Goal: Transaction & Acquisition: Purchase product/service

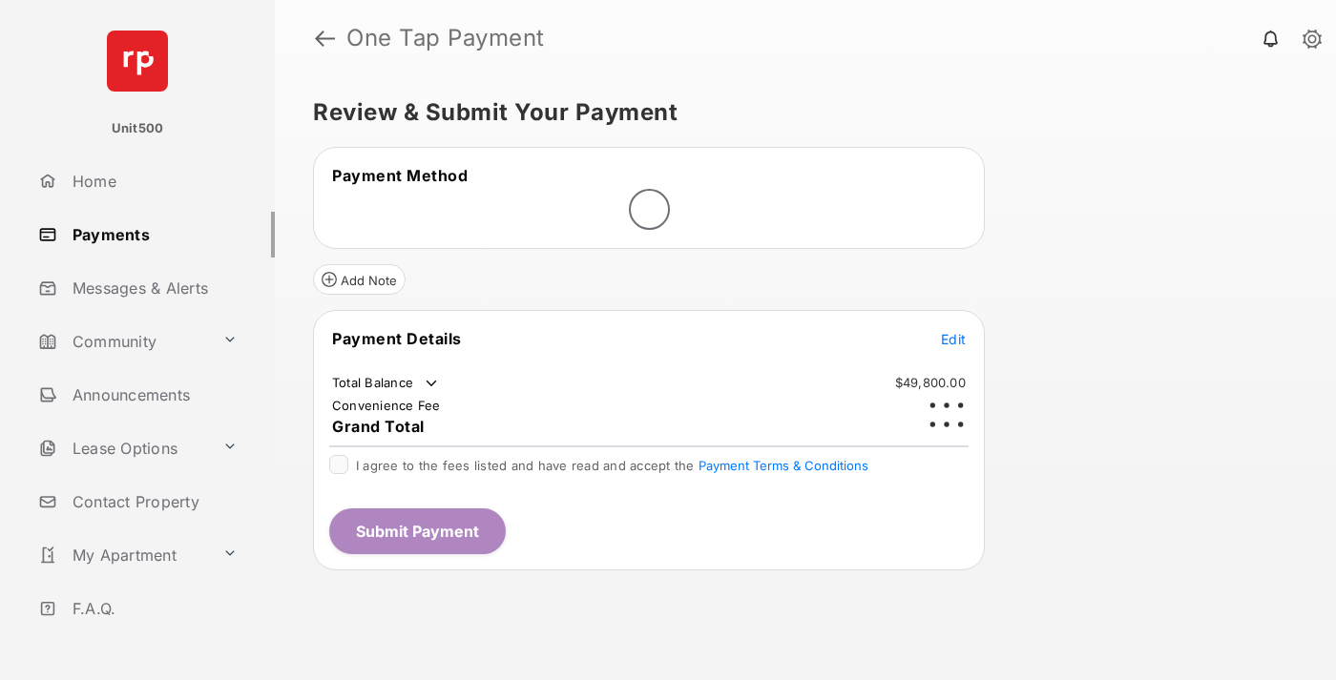
click at [953, 331] on span "Edit" at bounding box center [953, 339] width 25 height 16
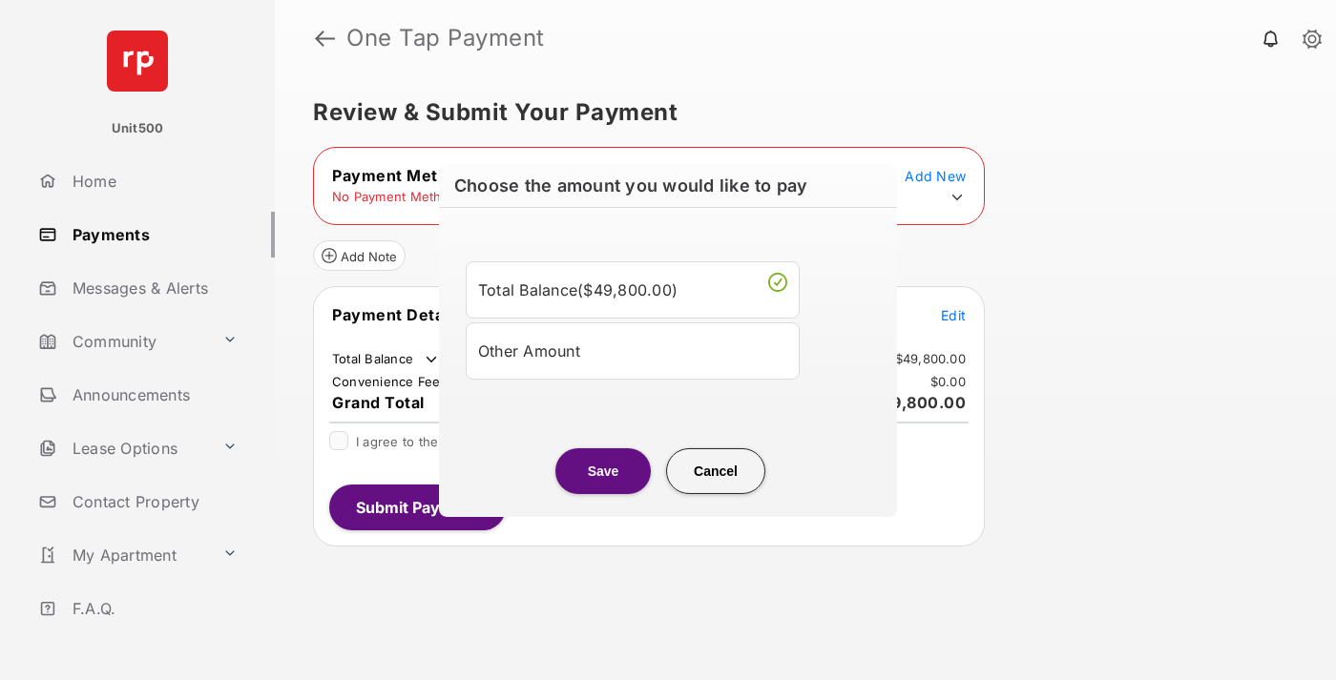
click at [633, 350] on div "Other Amount" at bounding box center [632, 350] width 309 height 32
type input "****"
click at [603, 493] on button "Save" at bounding box center [602, 470] width 95 height 46
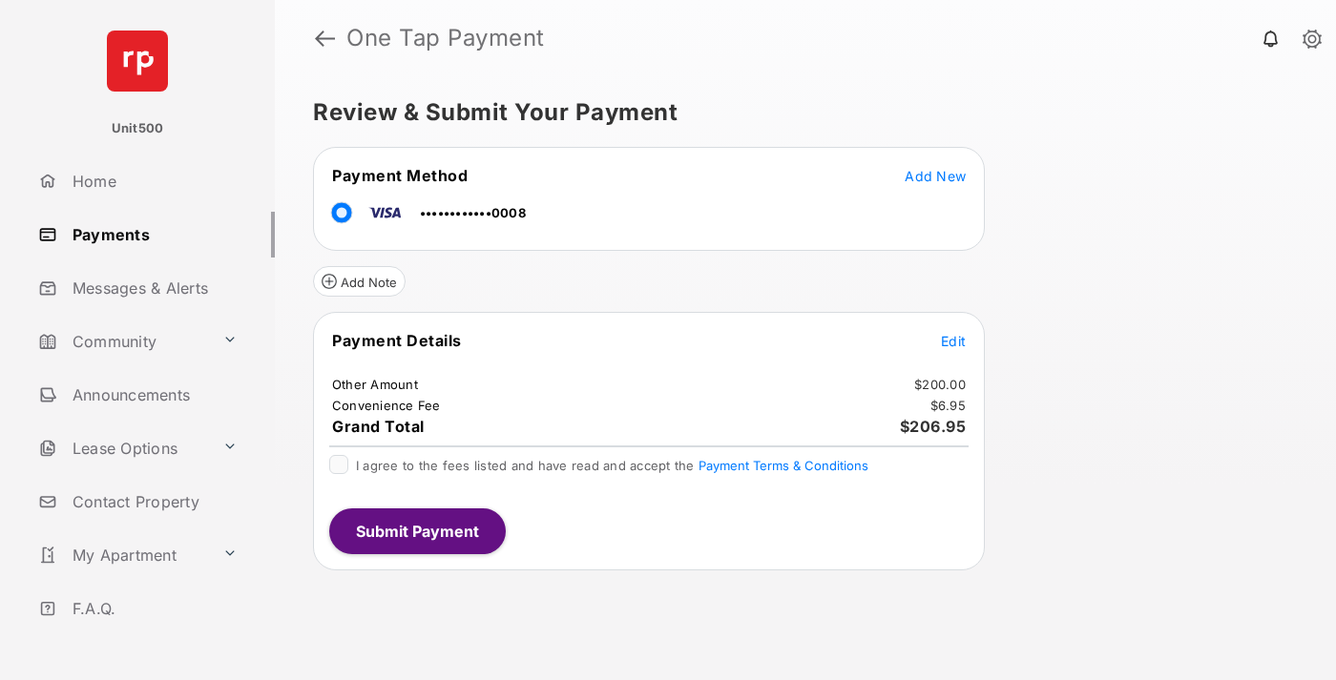
click at [416, 530] on button "Submit Payment" at bounding box center [417, 532] width 177 height 46
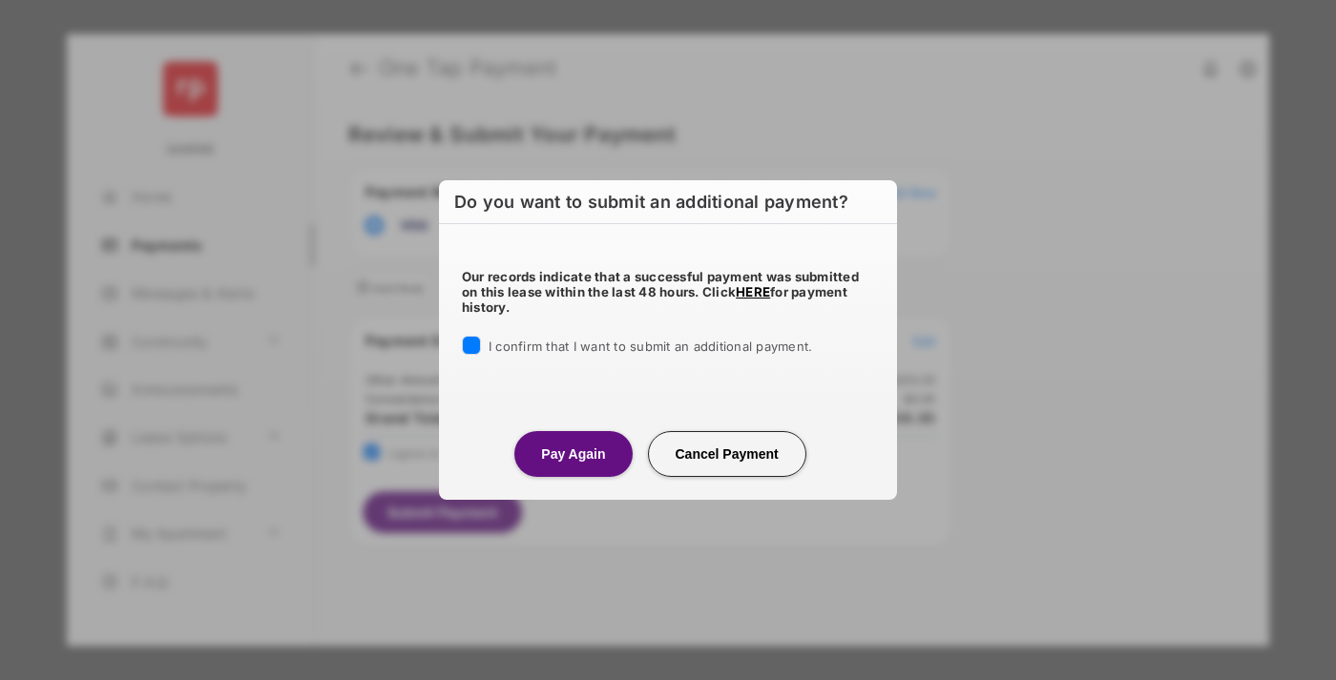
click at [572, 453] on button "Pay Again" at bounding box center [572, 454] width 117 height 46
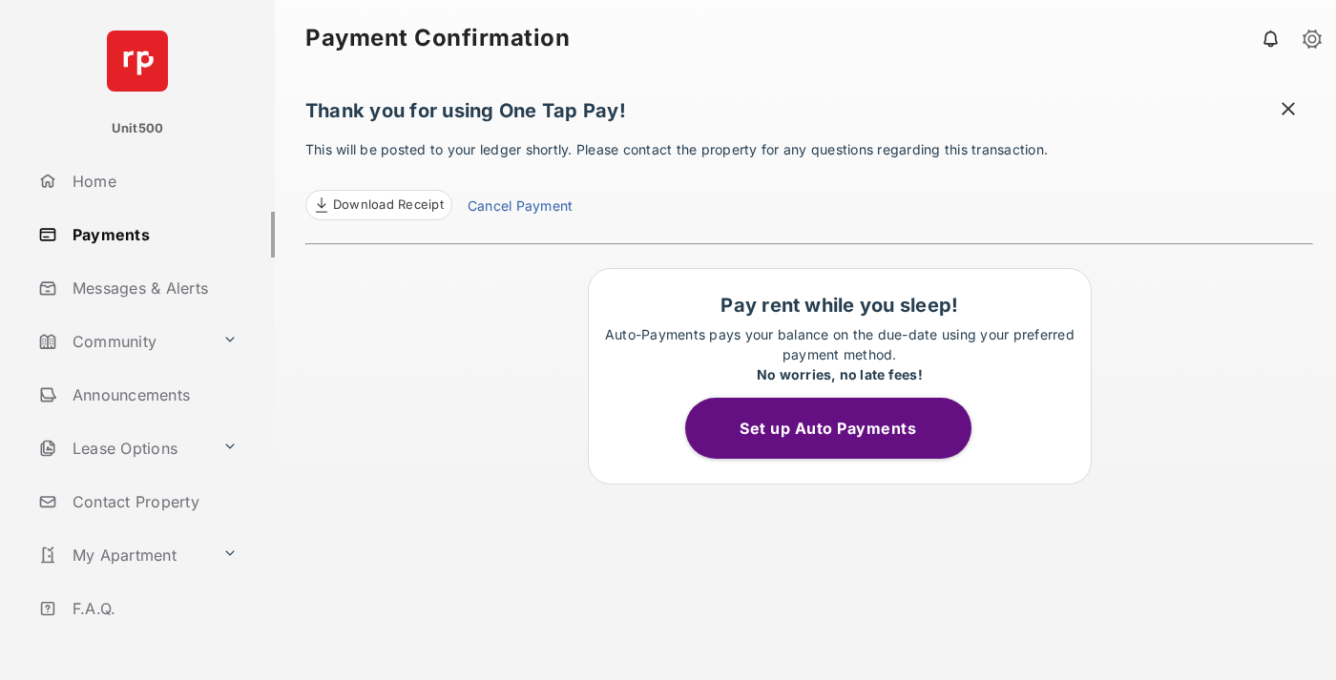
click at [1288, 111] on span at bounding box center [1288, 111] width 19 height 24
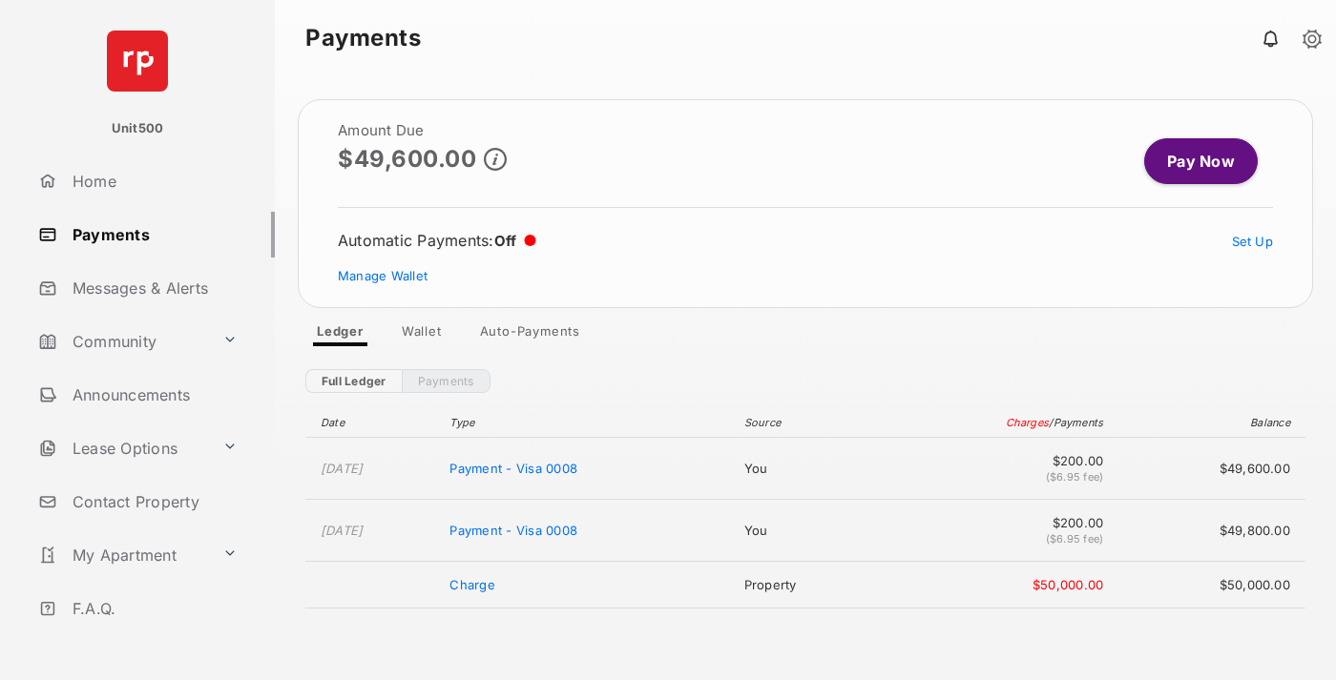
click at [383, 276] on link "Manage Wallet" at bounding box center [383, 275] width 90 height 15
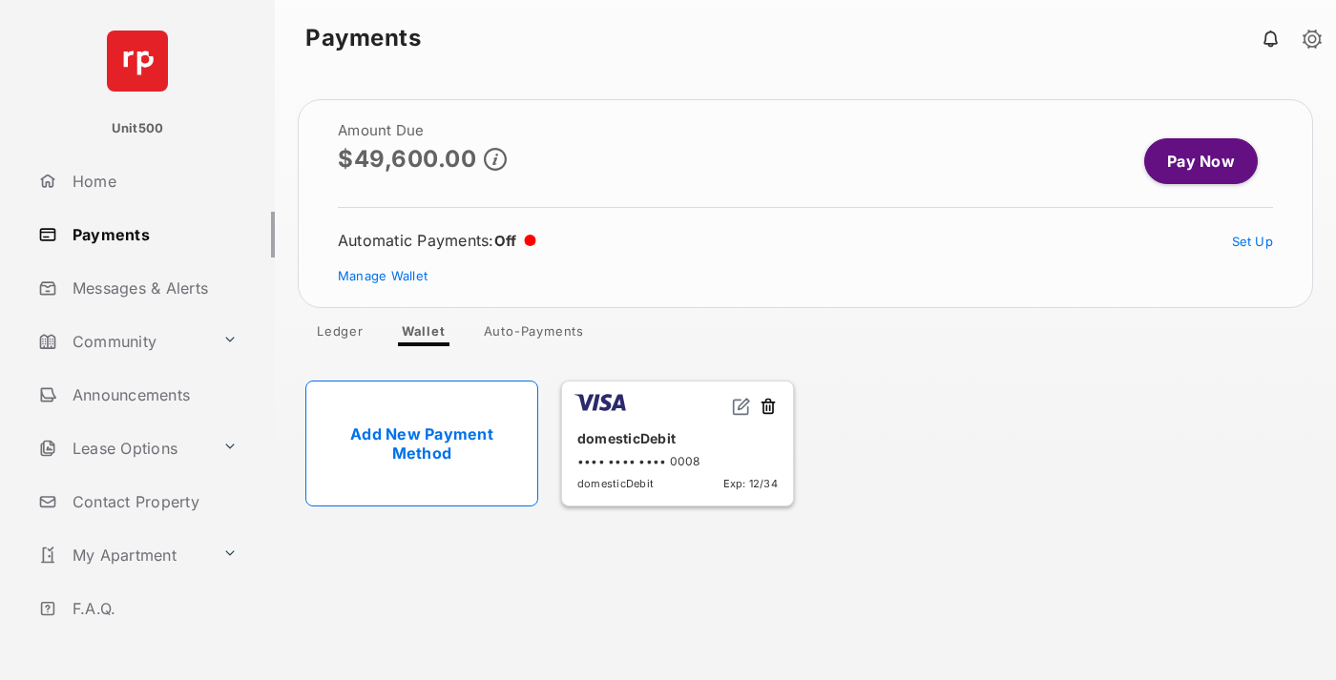
click at [768, 407] on button at bounding box center [768, 408] width 19 height 22
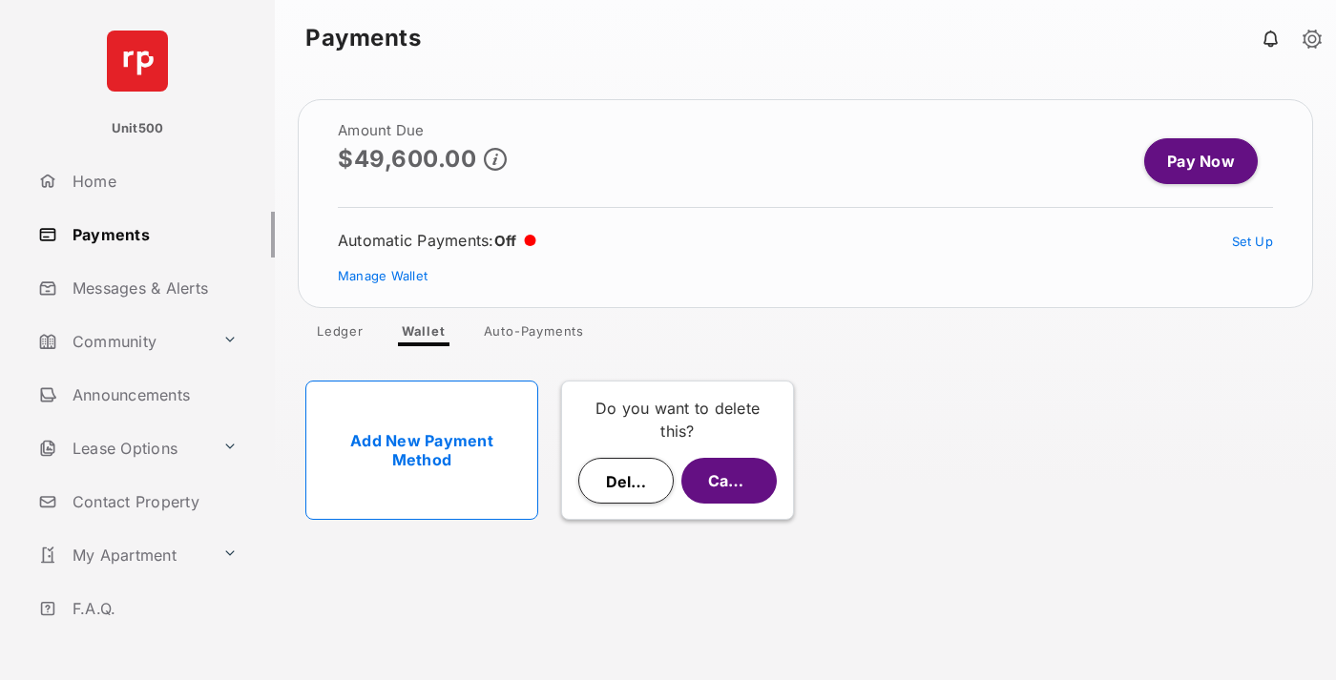
click at [626, 481] on button "Delete" at bounding box center [625, 481] width 95 height 46
